Goal: Navigation & Orientation: Go to known website

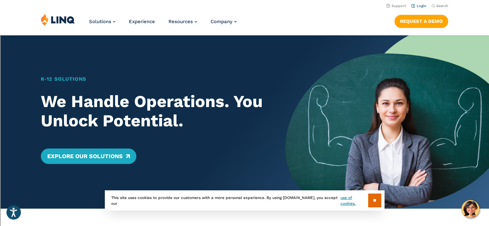
click at [423, 5] on link "Login" at bounding box center [418, 6] width 15 height 4
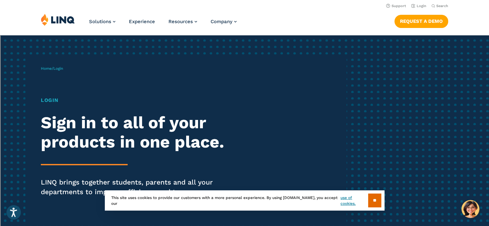
click at [48, 99] on h1 "Login" at bounding box center [135, 100] width 188 height 8
click at [52, 105] on div "Login Sign in to all of your products in one place. LINQ brings together studen…" at bounding box center [135, 155] width 188 height 118
click at [63, 125] on h2 "Sign in to all of your products in one place." at bounding box center [135, 132] width 188 height 39
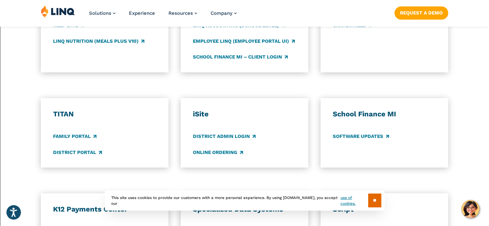
scroll to position [418, 0]
